Goal: Communication & Community: Answer question/provide support

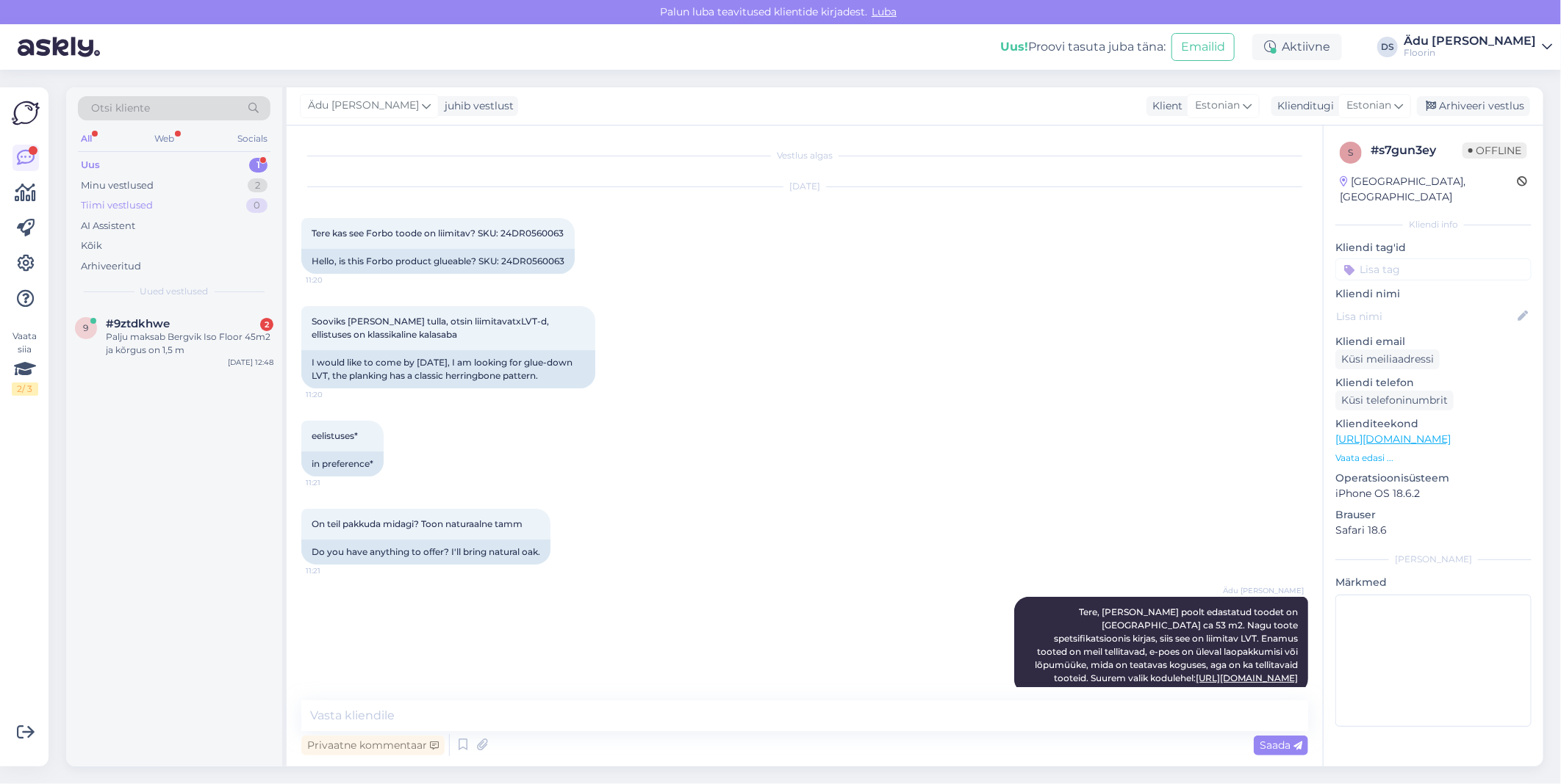
scroll to position [9, 0]
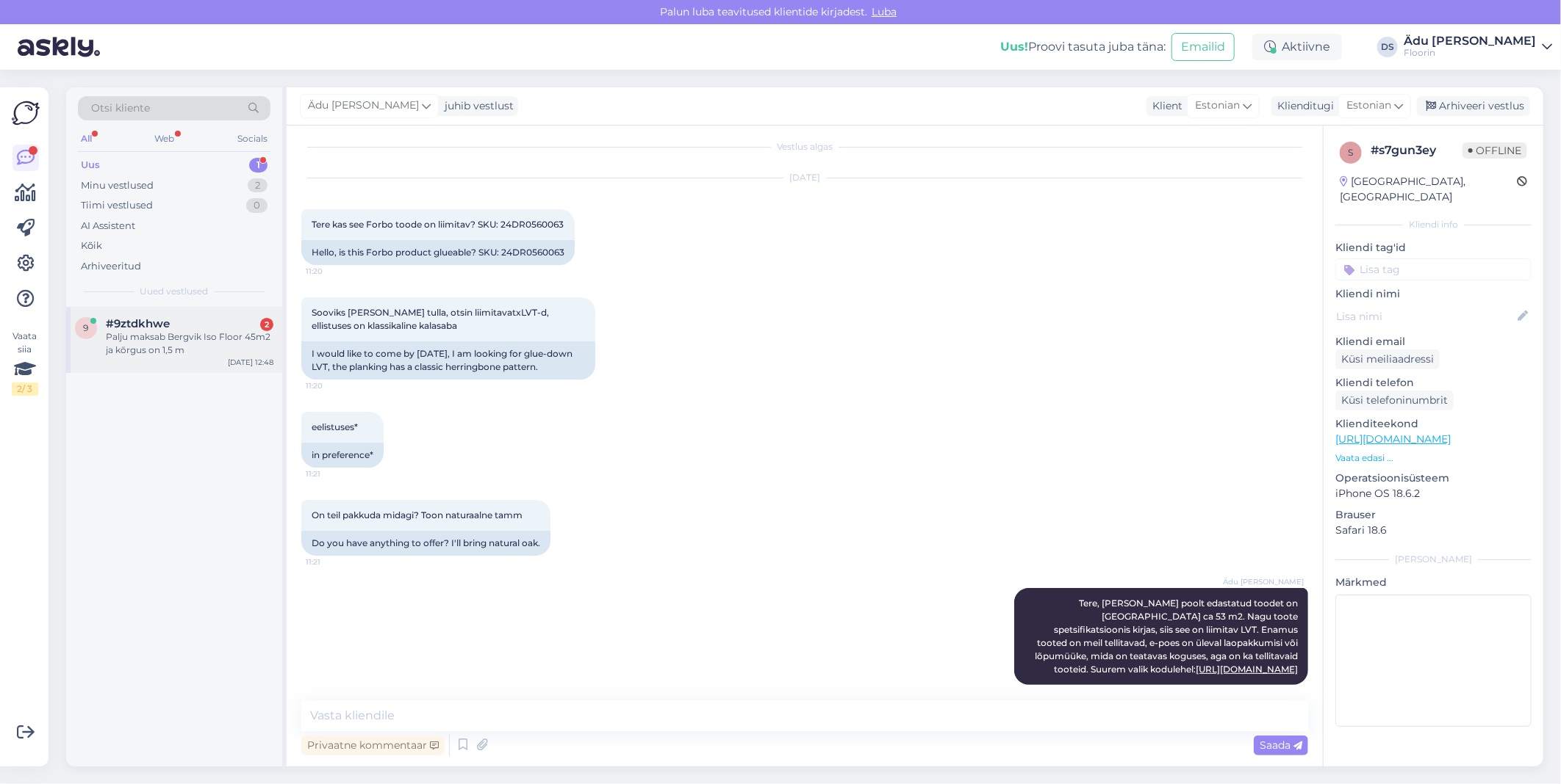
click at [206, 354] on div "Palju maksab Bergvik Iso Floor 45m2 ja kõrgus on 1,5 m" at bounding box center [190, 344] width 168 height 26
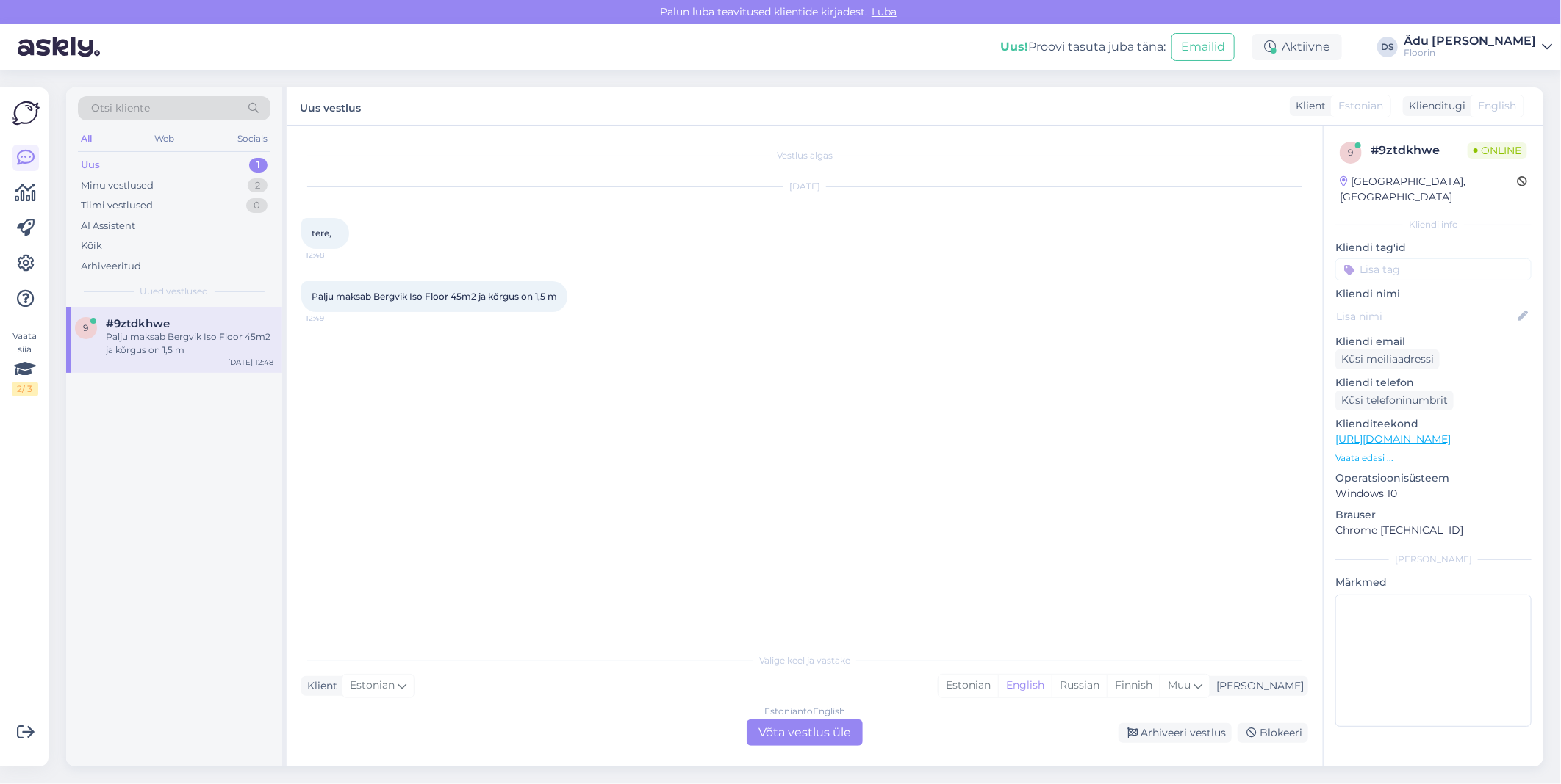
click at [1382, 433] on link "[URL][DOMAIN_NAME]" at bounding box center [1393, 439] width 115 height 14
click at [1366, 433] on link "[URL][DOMAIN_NAME]" at bounding box center [1393, 439] width 115 height 14
click at [795, 735] on div "Estonian to English Võta vestlus üle" at bounding box center [804, 732] width 116 height 26
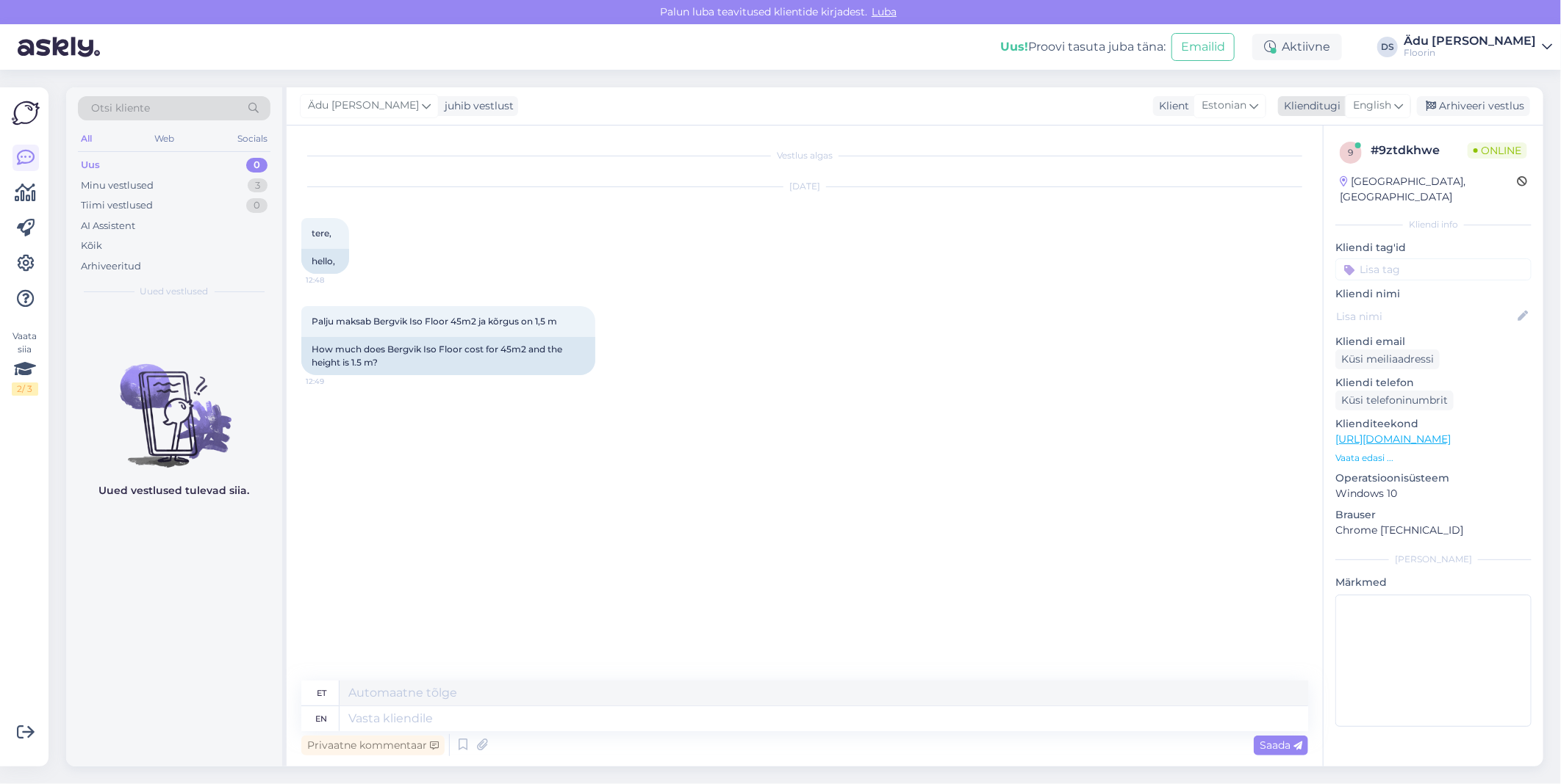
click at [1370, 103] on span "English" at bounding box center [1371, 105] width 38 height 17
click at [1337, 166] on link "Estonian" at bounding box center [1345, 171] width 162 height 23
click at [369, 719] on textarea at bounding box center [804, 717] width 1007 height 31
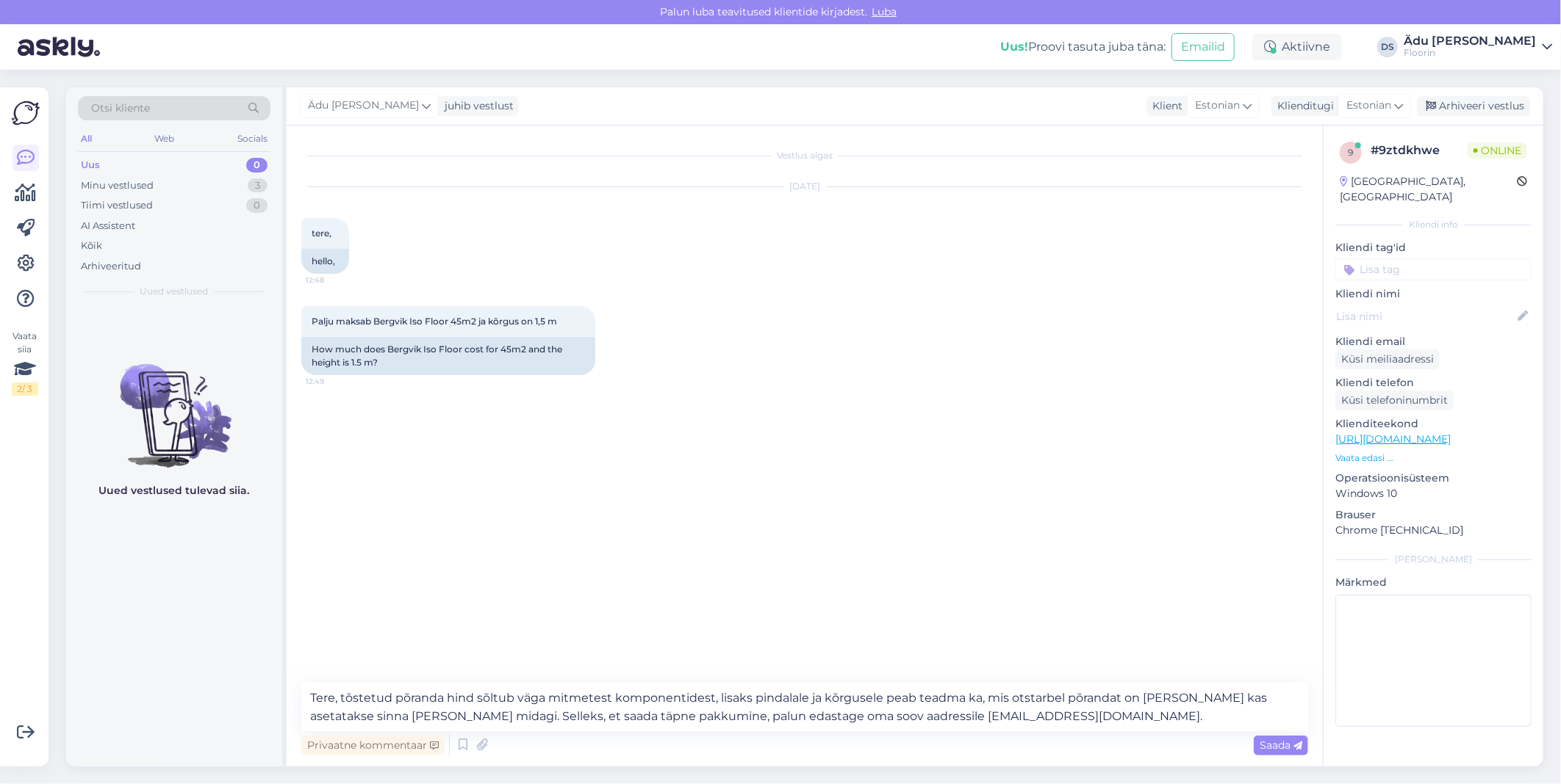
click at [1374, 433] on link "[URL][DOMAIN_NAME]" at bounding box center [1393, 439] width 115 height 14
click at [421, 717] on textarea "Tere, tõstetud põranda hind sõltub väga mitmetest komponentidest, lisaks pindal…" at bounding box center [804, 708] width 1007 height 49
click at [1034, 722] on textarea "Tere, tõstetud põranda hind sõltub väga mitmetest komponentidest, lisaks pindal…" at bounding box center [804, 708] width 1007 height 49
click at [1200, 718] on textarea "Tere, tõstetud põranda hind sõltub väga mitmetest komponentidest, lisaks pindal…" at bounding box center [804, 708] width 1007 height 49
type textarea "Tere, tõstetud põranda hind sõltub väga mitmetest komponentidest, lisaks pindal…"
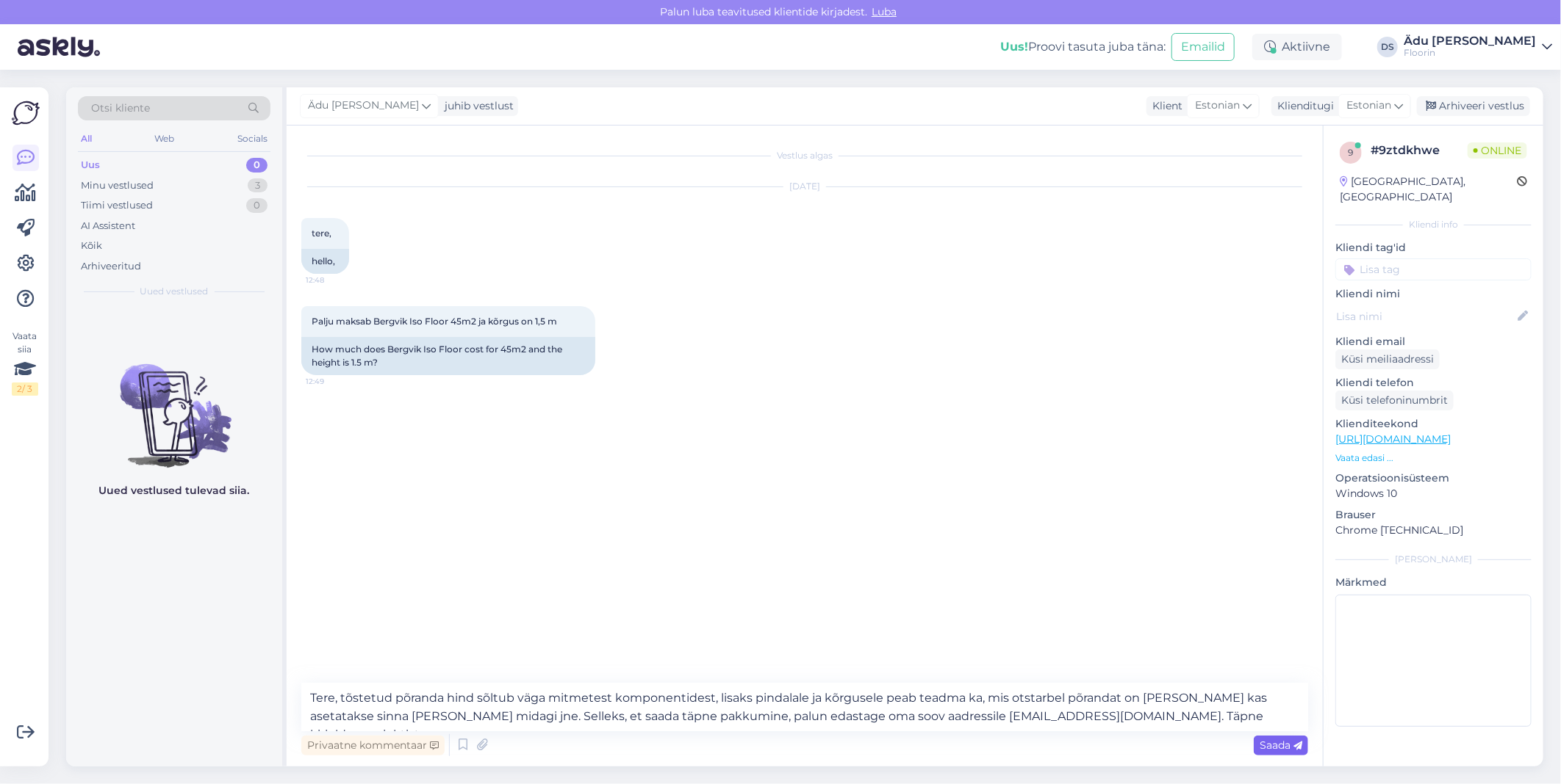
click at [1282, 740] on span "Saada" at bounding box center [1281, 746] width 43 height 14
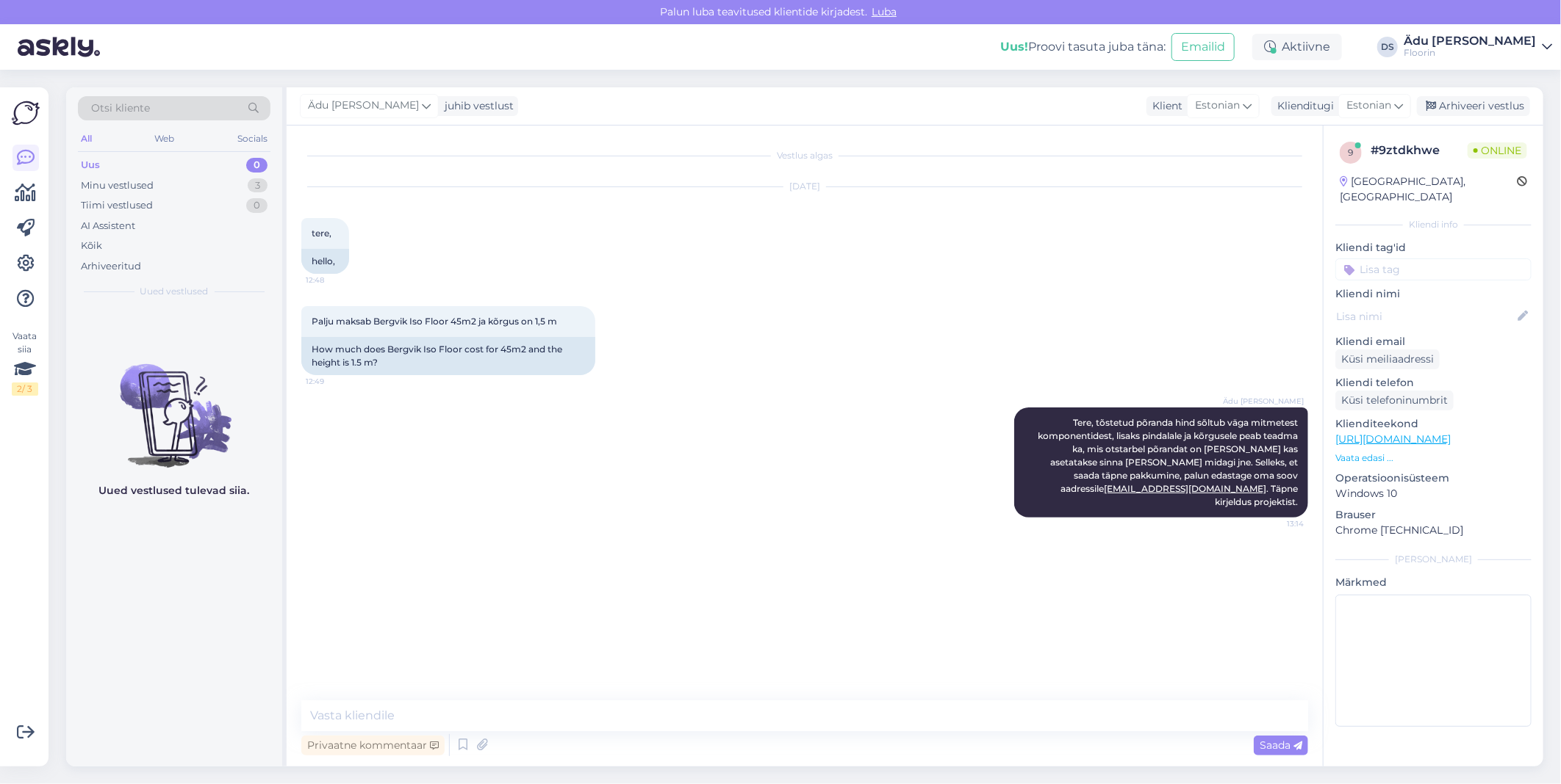
click at [1380, 433] on link "[URL][DOMAIN_NAME]" at bounding box center [1393, 439] width 115 height 14
click at [1450, 433] on link "[URL][DOMAIN_NAME]" at bounding box center [1393, 439] width 115 height 14
click at [1426, 433] on link "[URL][DOMAIN_NAME]" at bounding box center [1393, 439] width 115 height 14
click at [1439, 432] on p "[URL][DOMAIN_NAME]" at bounding box center [1433, 439] width 196 height 16
click at [1436, 433] on link "[URL][DOMAIN_NAME]" at bounding box center [1393, 439] width 115 height 14
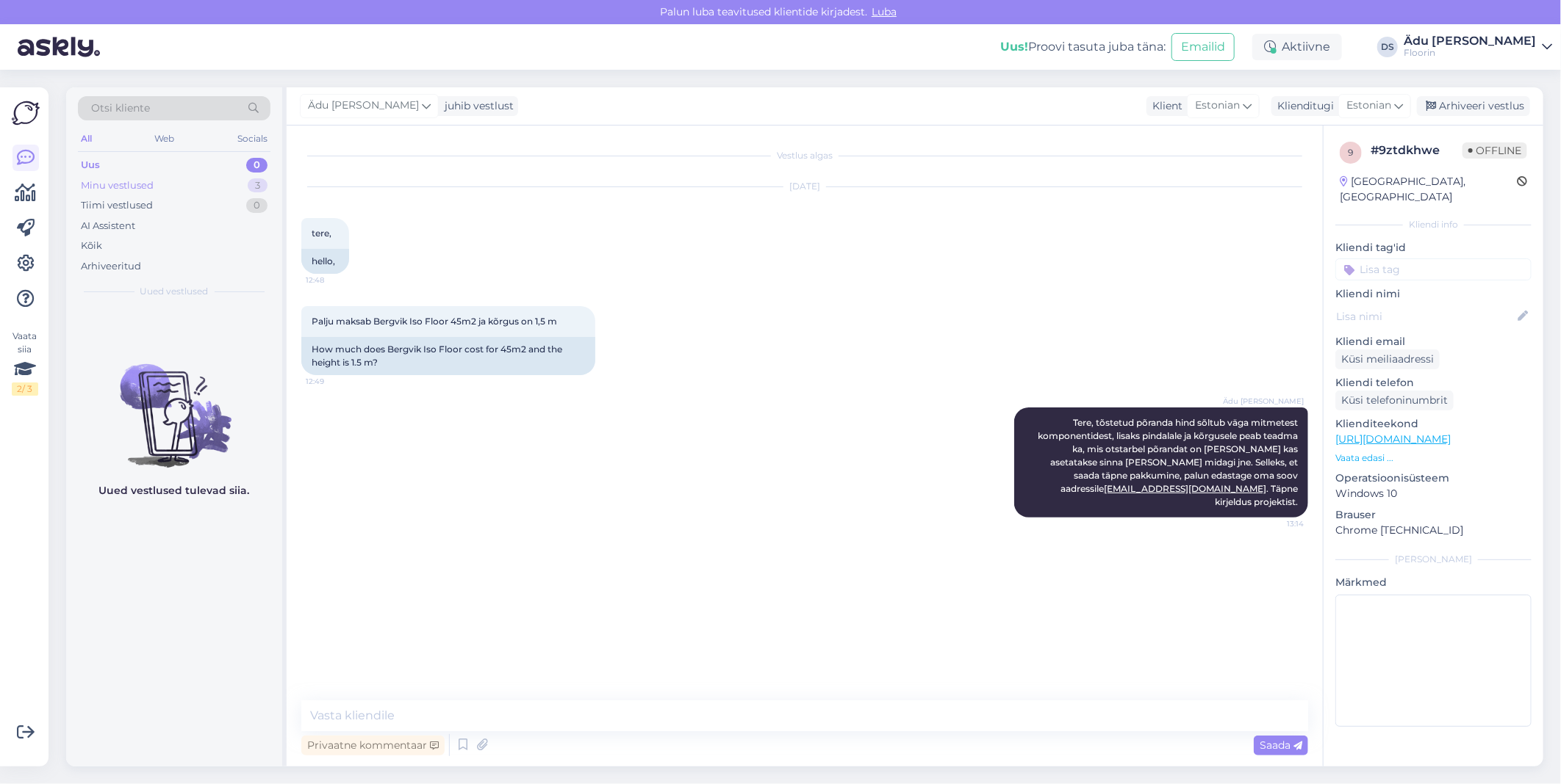
click at [241, 189] on div "Minu vestlused 3" at bounding box center [174, 186] width 192 height 21
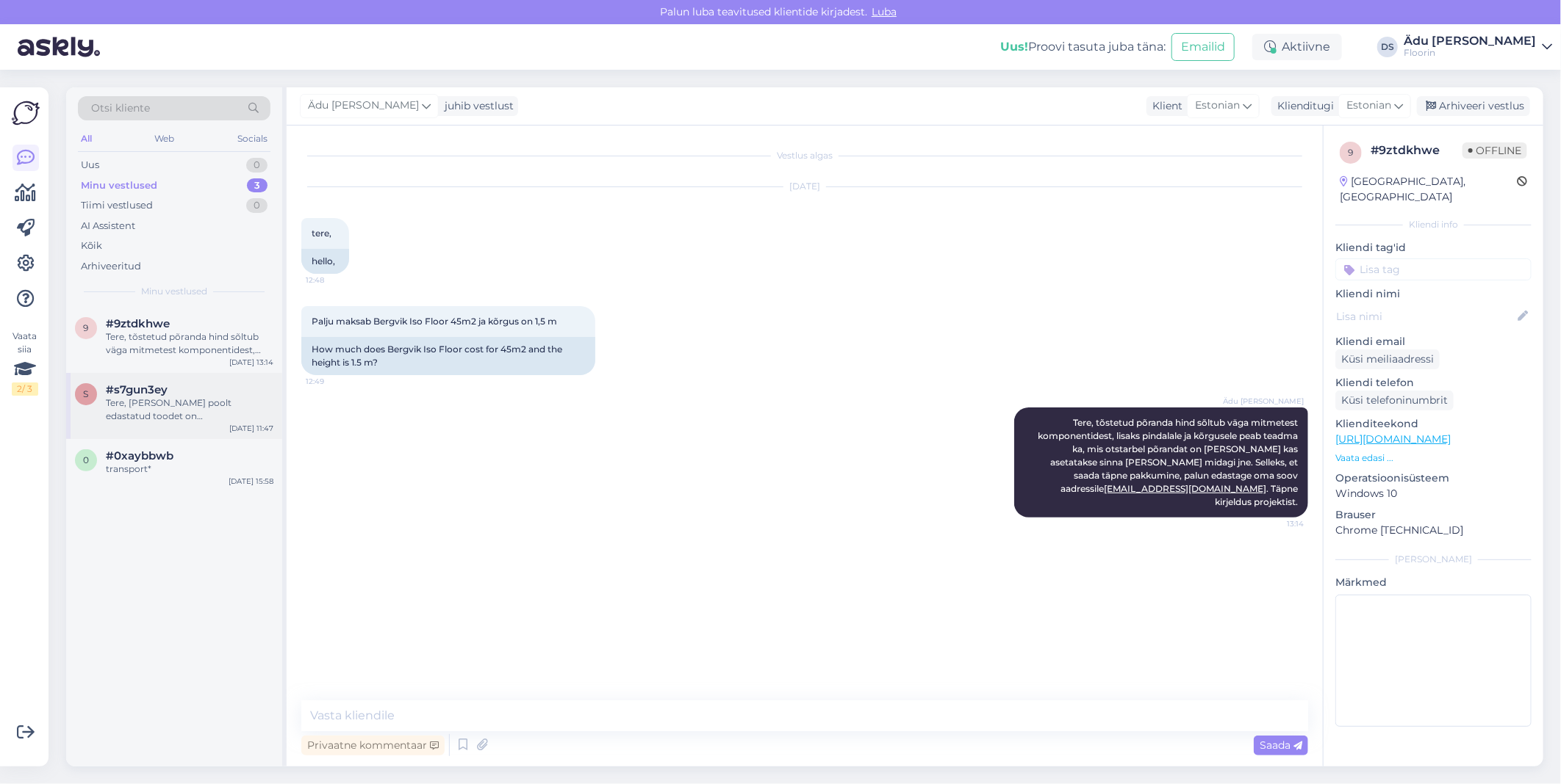
click at [196, 407] on div "Tere, [PERSON_NAME] poolt edastatud toodet on [GEOGRAPHIC_DATA] ca 53 m2. Nagu …" at bounding box center [190, 409] width 168 height 26
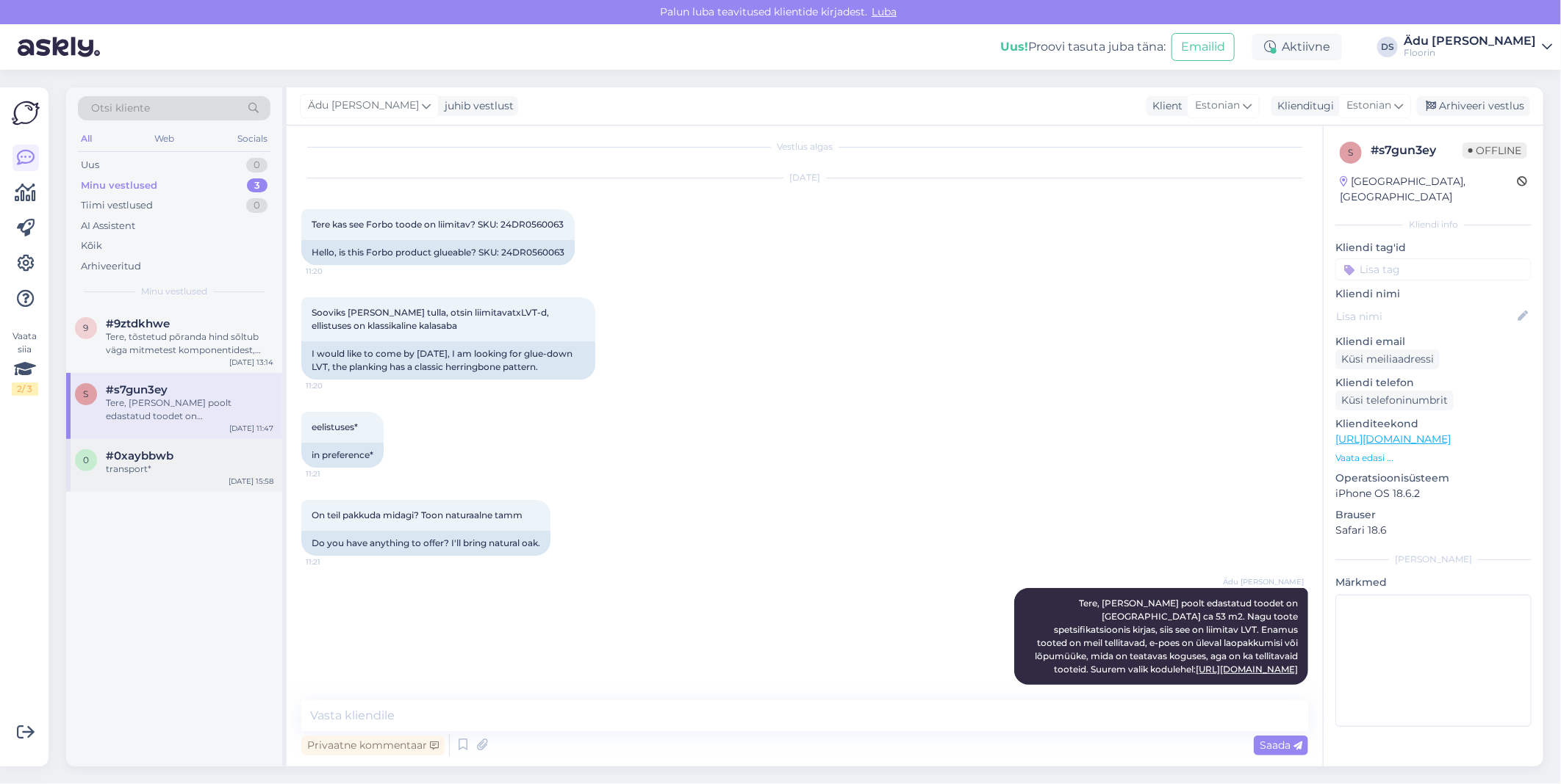
click at [171, 460] on span "#0xaybbwb" at bounding box center [139, 456] width 67 height 14
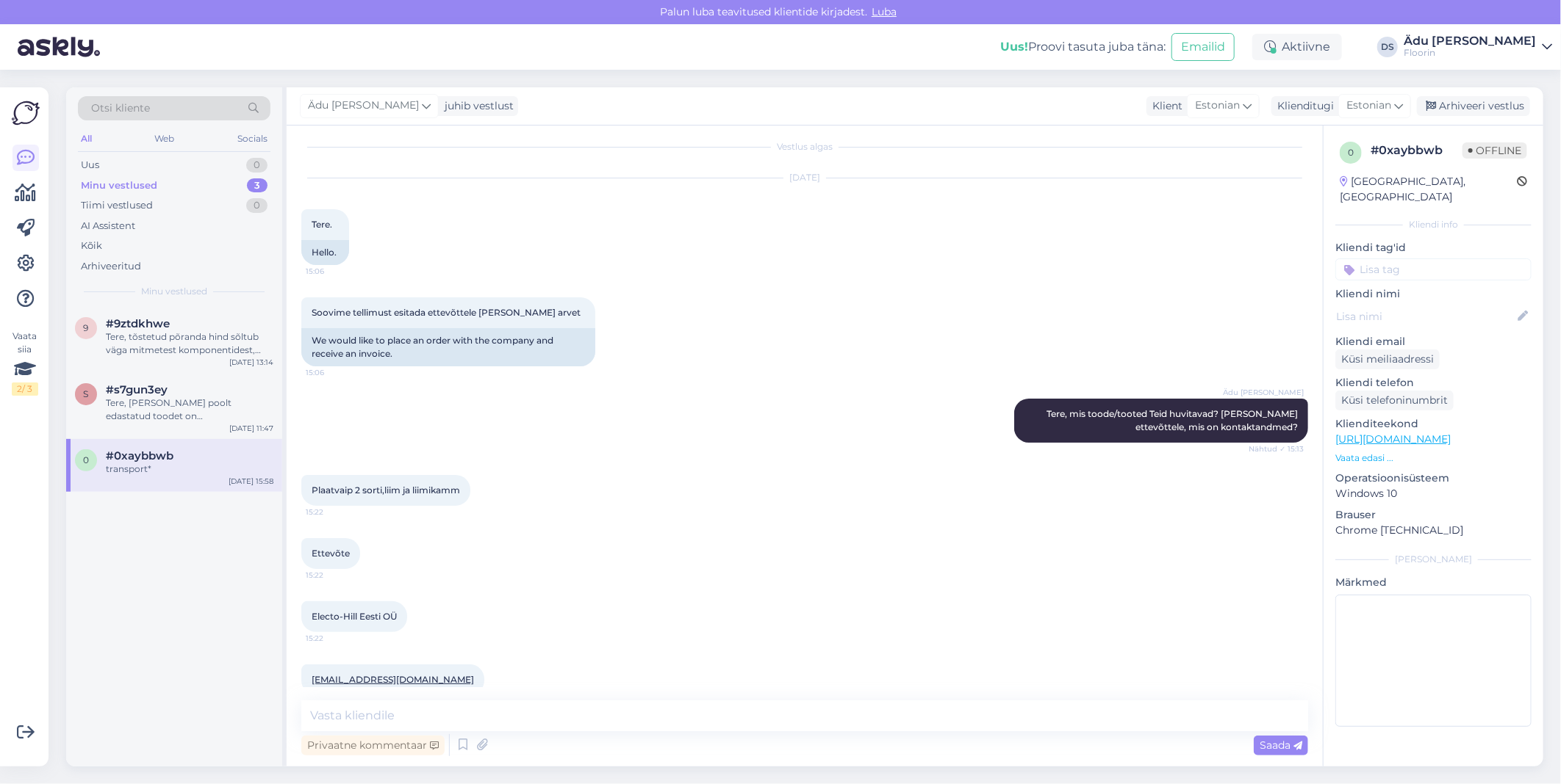
scroll to position [1757, 0]
